Goal: Transaction & Acquisition: Purchase product/service

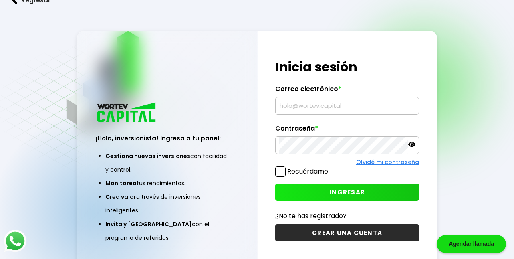
type input "[EMAIL_ADDRESS][DOMAIN_NAME]"
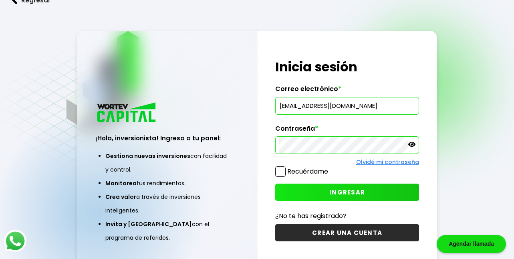
click at [298, 194] on button "INGRESAR" at bounding box center [346, 191] width 143 height 17
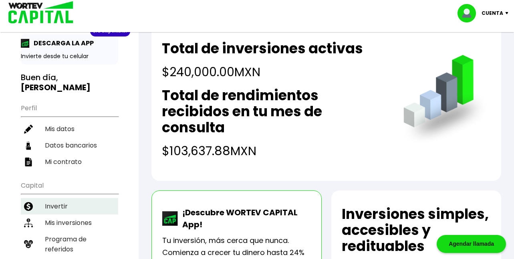
scroll to position [26, 0]
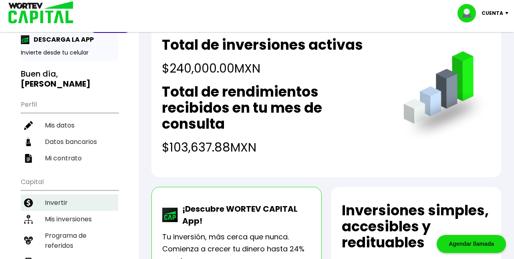
click at [64, 195] on li "Invertir" at bounding box center [69, 202] width 97 height 16
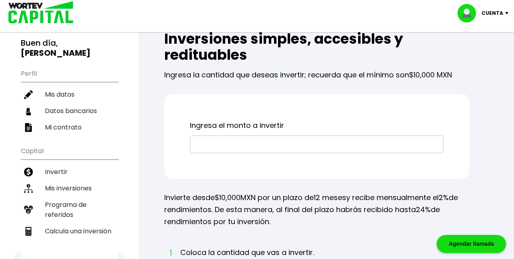
scroll to position [57, 0]
click at [292, 144] on input "text" at bounding box center [317, 143] width 246 height 17
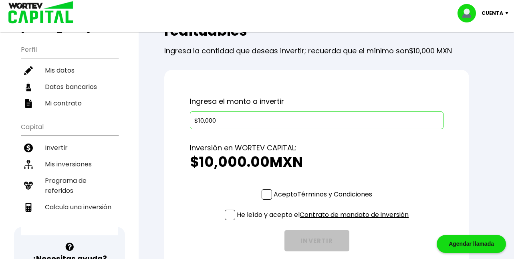
scroll to position [75, 0]
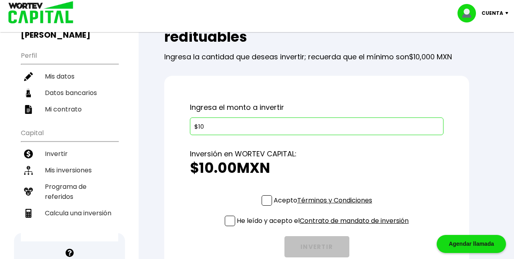
type input "$1"
type input "$20,000"
click at [200, 218] on div "Acepto Términos y Condiciones He leído y acepto el Contrato de mandato de inver…" at bounding box center [317, 226] width 254 height 62
click at [264, 202] on span at bounding box center [267, 200] width 10 height 10
click at [325, 206] on input "Acepto Términos y Condiciones" at bounding box center [325, 206] width 0 height 0
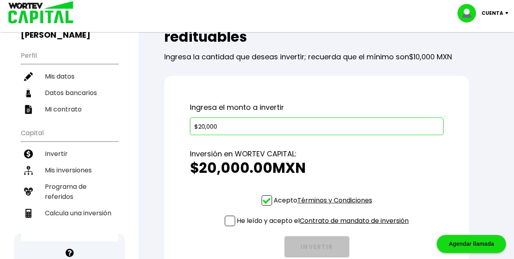
click at [227, 222] on span at bounding box center [230, 221] width 10 height 10
click at [325, 227] on input "He leído y acepto el Contrato de mandato de inversión" at bounding box center [325, 227] width 0 height 0
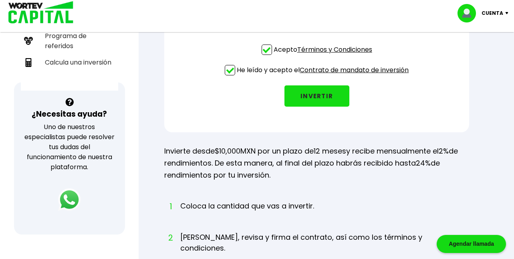
scroll to position [223, 0]
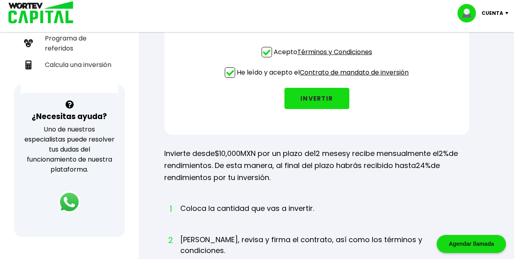
click at [315, 100] on button "INVERTIR" at bounding box center [316, 98] width 65 height 21
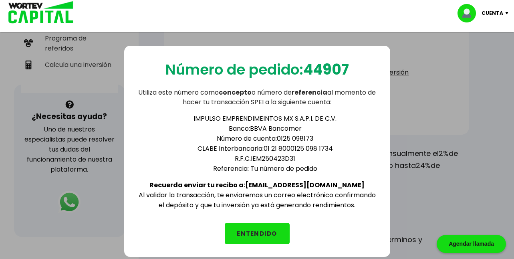
click at [266, 232] on button "ENTENDIDO" at bounding box center [257, 233] width 65 height 21
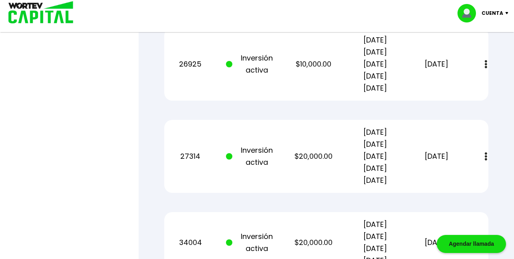
scroll to position [831, 0]
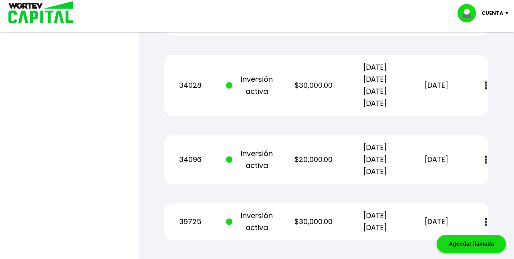
click at [367, 144] on p "[DATE] [DATE] [DATE]" at bounding box center [375, 159] width 52 height 36
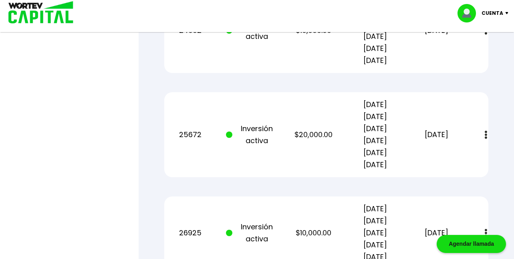
scroll to position [657, 0]
click at [366, 208] on p "[DATE] [DATE] [DATE] [DATE] [DATE]" at bounding box center [375, 233] width 52 height 60
click at [366, 223] on p "[DATE] [DATE] [DATE] [DATE] [DATE]" at bounding box center [375, 233] width 52 height 60
click at [448, 228] on p "[DATE]" at bounding box center [437, 233] width 52 height 12
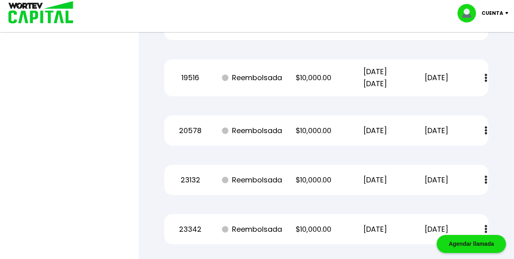
scroll to position [1369, 0]
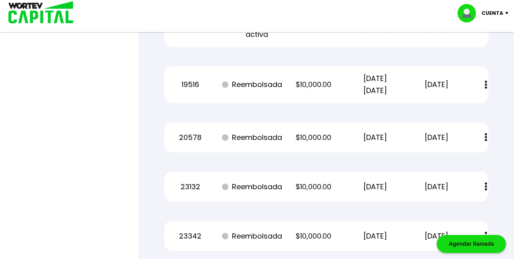
click at [485, 84] on img at bounding box center [486, 85] width 2 height 8
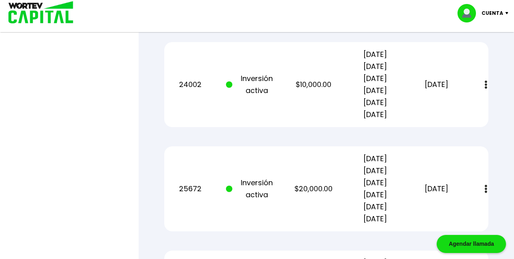
scroll to position [601, 0]
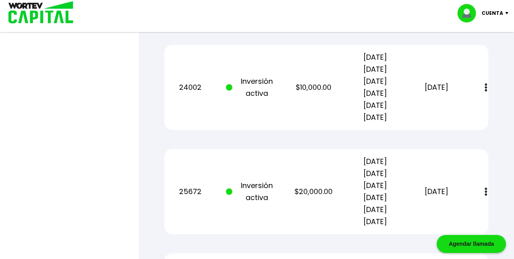
drag, startPoint x: 153, startPoint y: 48, endPoint x: 143, endPoint y: 82, distance: 35.3
click at [143, 82] on div "Regresar Mis inversiones Como inversionista activo de WORTEV CAPITAL, apoyas el…" at bounding box center [326, 264] width 375 height 1660
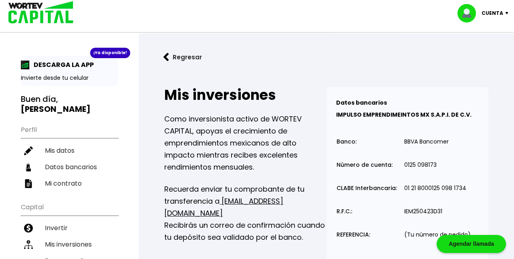
scroll to position [0, 0]
click at [166, 55] on img at bounding box center [166, 57] width 6 height 8
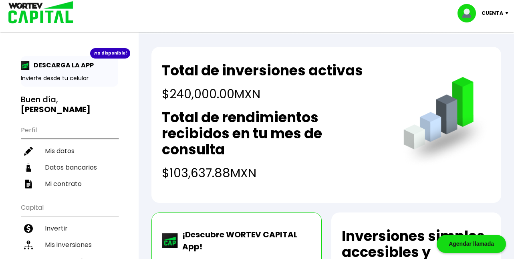
click at [506, 12] on img at bounding box center [508, 13] width 11 height 2
click at [492, 54] on li "Cerrar sesión" at bounding box center [484, 53] width 64 height 16
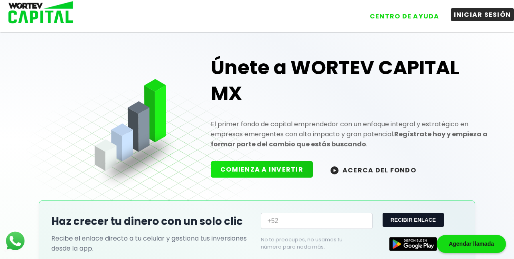
click at [463, 15] on button "INICIAR SESIÓN" at bounding box center [483, 14] width 64 height 13
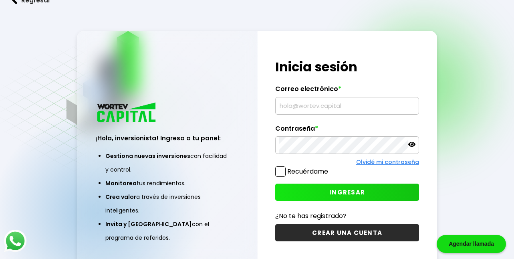
type input "[EMAIL_ADDRESS][DOMAIN_NAME]"
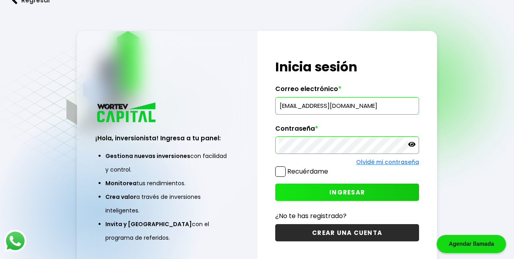
click at [317, 192] on button "INGRESAR" at bounding box center [346, 191] width 143 height 17
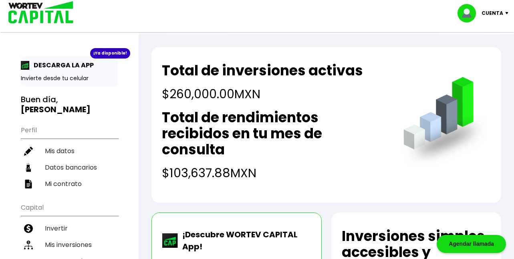
click at [508, 10] on div "Cuenta" at bounding box center [486, 13] width 56 height 18
click at [483, 53] on li "Cerrar sesión" at bounding box center [484, 53] width 64 height 16
